Goal: Navigation & Orientation: Find specific page/section

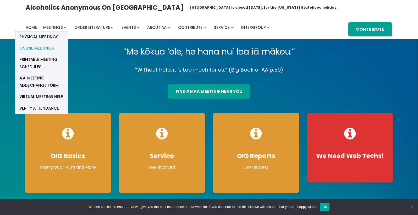
click at [43, 46] on span "Online Meetings" at bounding box center [36, 48] width 35 height 7
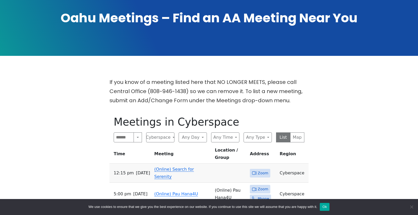
scroll to position [83, 0]
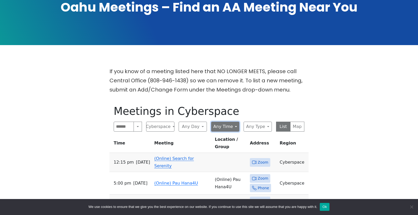
click at [224, 126] on button "Any Time" at bounding box center [225, 126] width 28 height 10
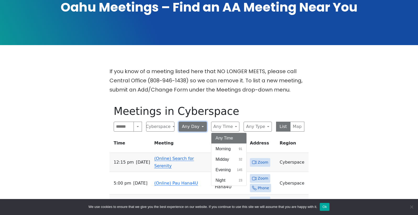
click at [199, 127] on button "Any Day" at bounding box center [193, 126] width 28 height 10
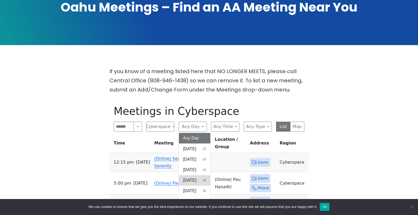
click at [193, 181] on span "Wednesday" at bounding box center [189, 180] width 13 height 6
